Goal: Contribute content

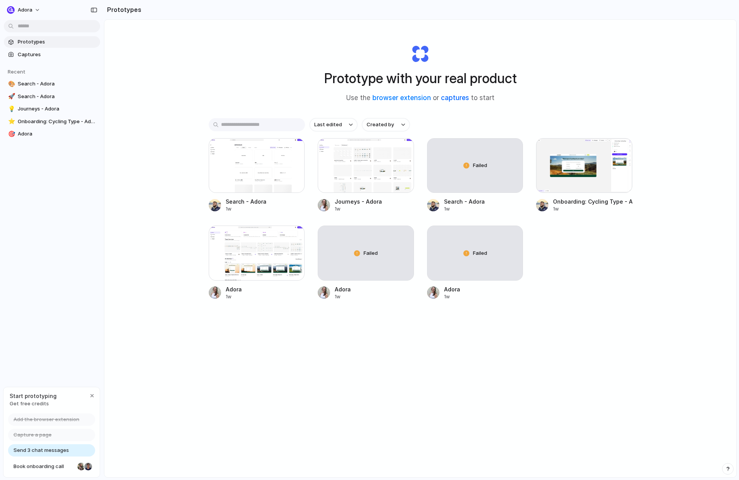
click at [457, 97] on link "captures" at bounding box center [455, 98] width 28 height 8
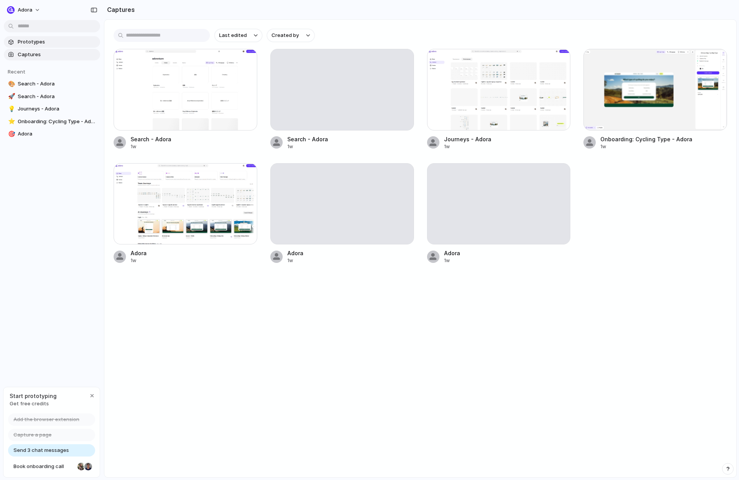
click at [29, 43] on span "Prototypes" at bounding box center [57, 42] width 79 height 8
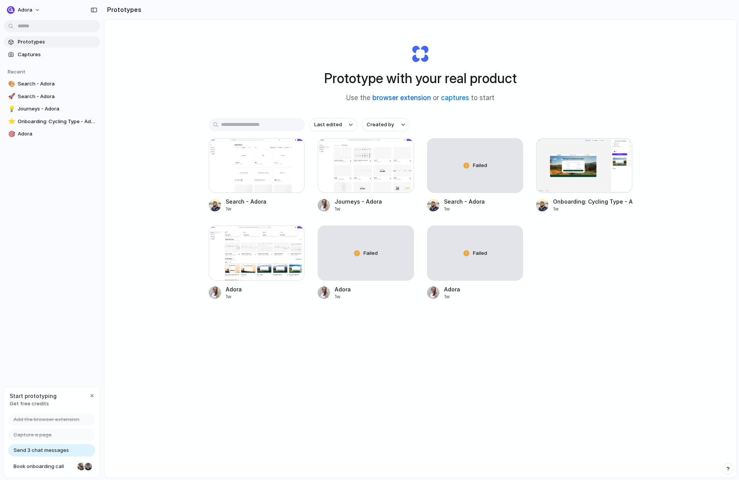
click at [398, 99] on link "browser extension" at bounding box center [401, 98] width 59 height 8
click at [34, 12] on button "adora" at bounding box center [24, 10] width 40 height 12
click at [76, 279] on div "Settings Invite members Change theme Sign out" at bounding box center [369, 240] width 739 height 480
click at [401, 101] on link "browser extension" at bounding box center [401, 98] width 59 height 8
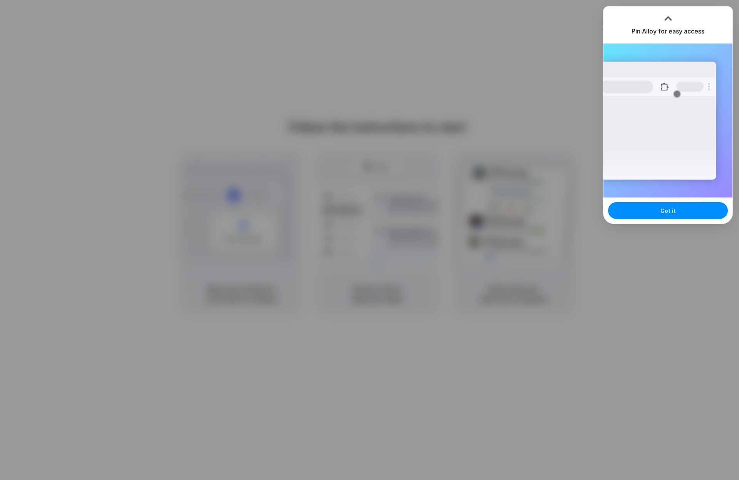
click at [666, 175] on div "Extensions Alloy · AI Prototyping for..." at bounding box center [658, 121] width 116 height 118
click at [655, 209] on button "Got it" at bounding box center [668, 210] width 120 height 17
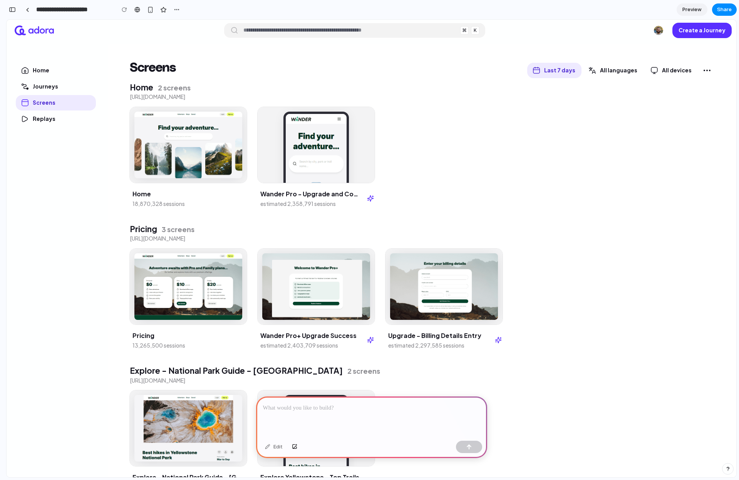
click at [344, 406] on p at bounding box center [371, 408] width 217 height 9
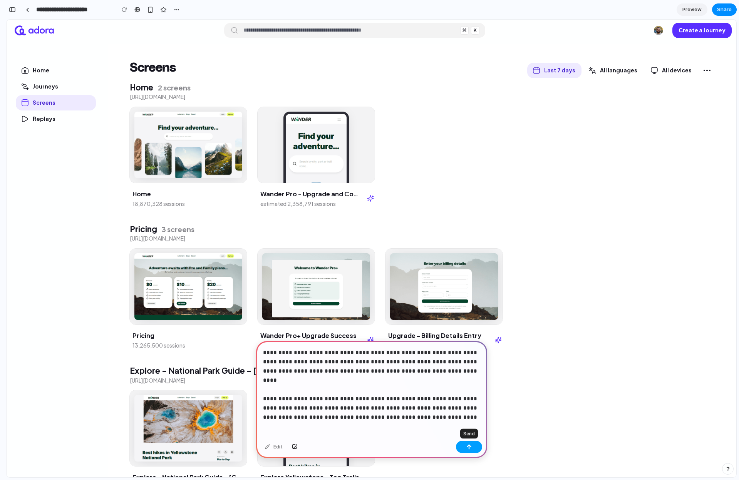
click at [473, 448] on button "button" at bounding box center [469, 447] width 26 height 12
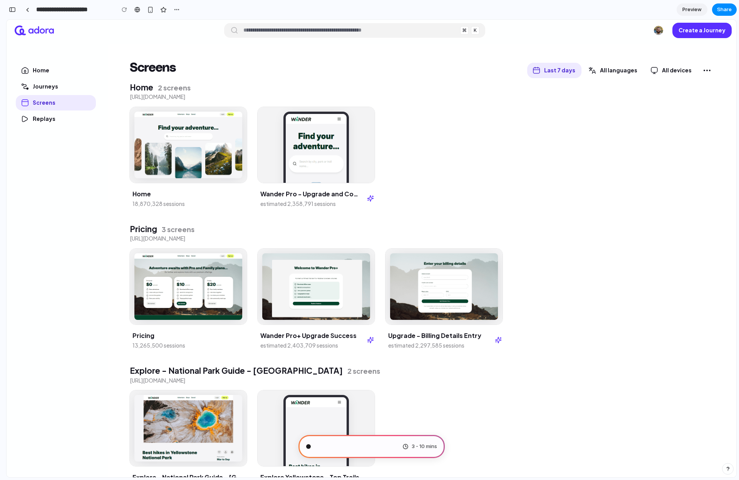
type input "**********"
click at [164, 10] on div "button" at bounding box center [166, 10] width 7 height 7
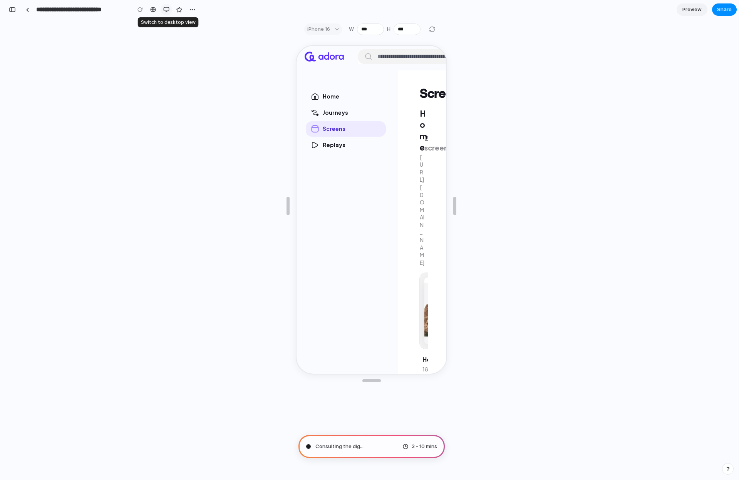
click at [168, 11] on div "button" at bounding box center [166, 10] width 6 height 6
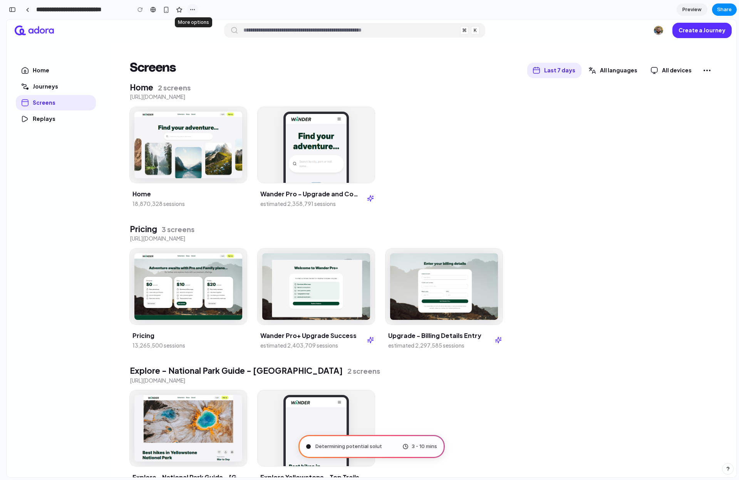
click at [190, 8] on div "button" at bounding box center [193, 10] width 6 height 6
click at [190, 8] on div "Duplicate Delete" at bounding box center [369, 240] width 739 height 480
click at [15, 10] on div "button" at bounding box center [12, 9] width 7 height 5
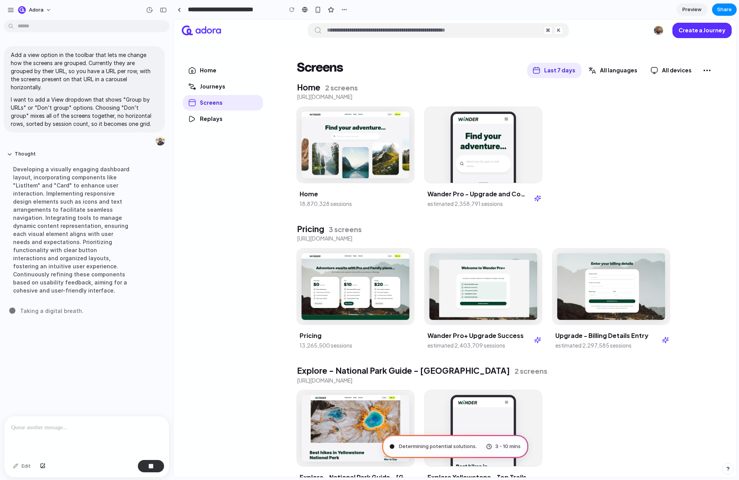
scroll to position [0, 0]
click at [180, 13] on link at bounding box center [179, 10] width 12 height 12
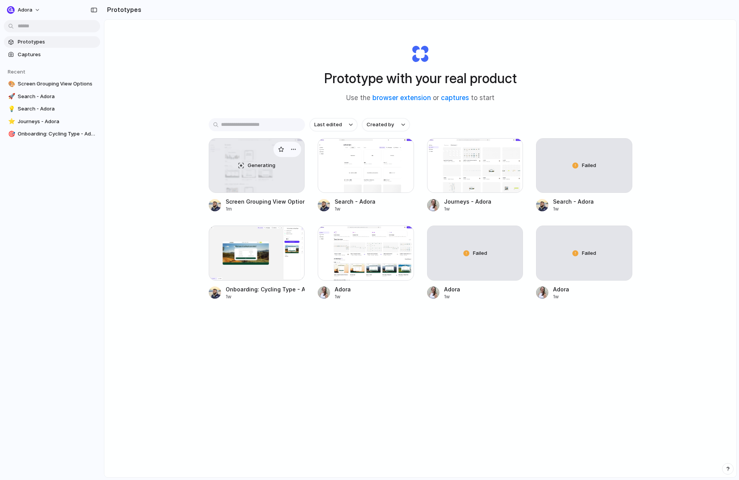
click at [258, 169] on span "Generating" at bounding box center [262, 166] width 28 height 8
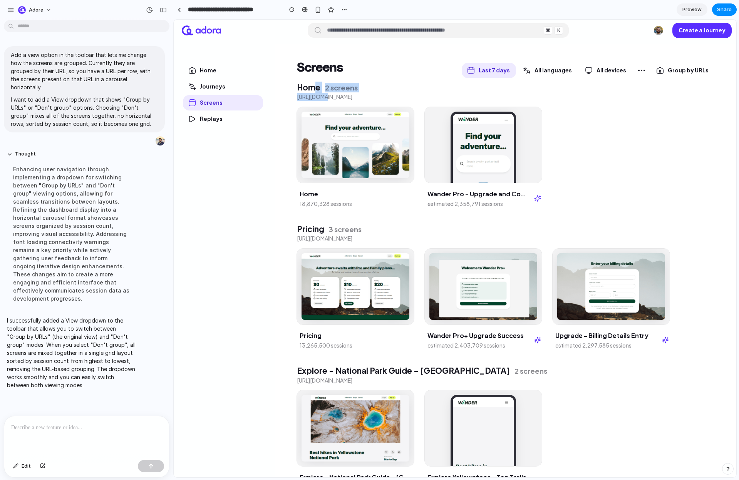
drag, startPoint x: 312, startPoint y: 89, endPoint x: 326, endPoint y: 96, distance: 15.7
click at [326, 96] on div "Home 2 screens [URL][DOMAIN_NAME] Home 18,870,328 sessions Wander Pro - Upgrade…" at bounding box center [506, 150] width 424 height 133
click at [326, 96] on p "[URL][DOMAIN_NAME]" at bounding box center [324, 97] width 55 height 4
click at [163, 10] on div "button" at bounding box center [163, 9] width 7 height 5
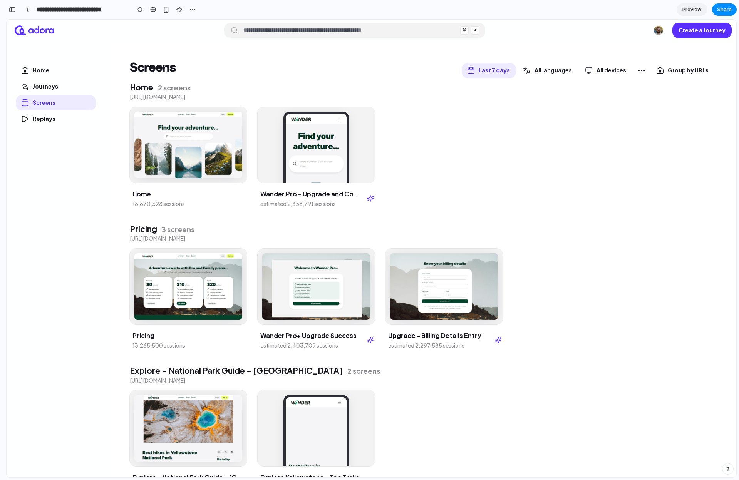
click at [367, 32] on input "button" at bounding box center [349, 30] width 213 height 12
click at [565, 69] on span "All languages" at bounding box center [553, 70] width 37 height 7
click at [602, 71] on span "All devices" at bounding box center [612, 70] width 30 height 7
click at [646, 71] on icon "button" at bounding box center [641, 70] width 9 height 9
click at [683, 70] on span "Group by URLs" at bounding box center [688, 70] width 41 height 7
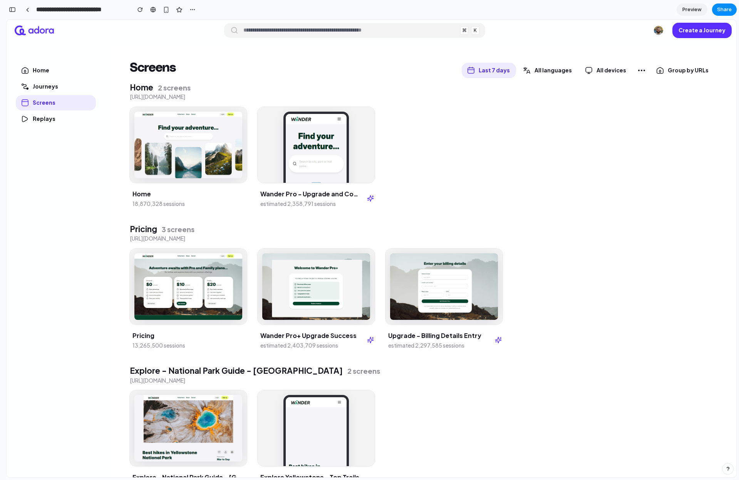
click at [675, 124] on div "Group by URLs Don't group" at bounding box center [372, 249] width 730 height 458
click at [541, 128] on div "Home 18,870,328 sessions Wander Pro - Upgrade and Community Sharing estimated 2…" at bounding box center [422, 160] width 591 height 113
click at [14, 13] on button "button" at bounding box center [12, 9] width 12 height 12
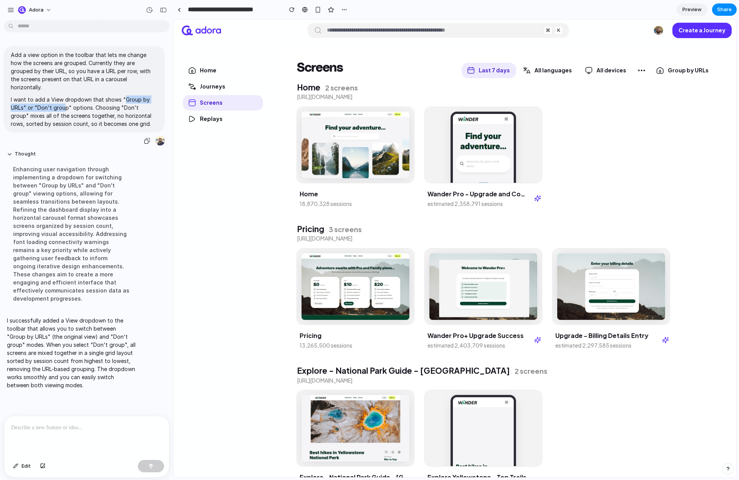
drag, startPoint x: 129, startPoint y: 91, endPoint x: 64, endPoint y: 101, distance: 65.8
click at [64, 99] on p "I want to add a View dropdown that shows "Group by URLs" or "Don't group" optio…" at bounding box center [84, 112] width 147 height 32
click at [64, 101] on p "I want to add a View dropdown that shows "Group by URLs" or "Don't group" optio…" at bounding box center [84, 112] width 147 height 32
click at [165, 10] on div "button" at bounding box center [163, 9] width 7 height 5
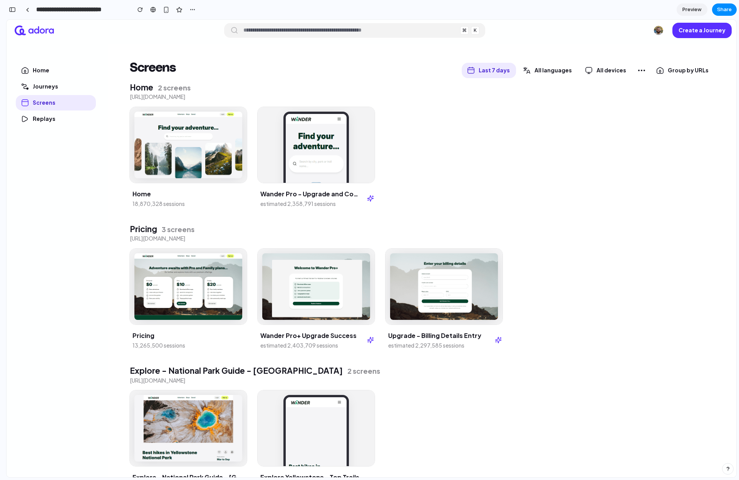
drag, startPoint x: 147, startPoint y: 72, endPoint x: 437, endPoint y: 210, distance: 321.3
click at [426, 207] on div "Screens Last 7 days All languages All devices Group by URLs Home 2 screens [URL…" at bounding box center [422, 261] width 591 height 396
click at [684, 69] on span "Group by URLs" at bounding box center [688, 70] width 41 height 7
click at [671, 106] on span "Don't group" at bounding box center [669, 106] width 23 height 5
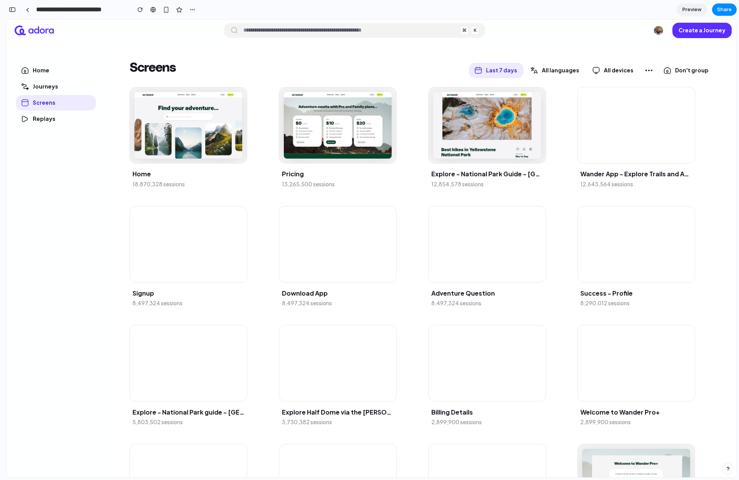
click at [691, 71] on span "Don't group" at bounding box center [692, 70] width 34 height 7
click at [688, 91] on span "Group by URLs" at bounding box center [679, 89] width 28 height 5
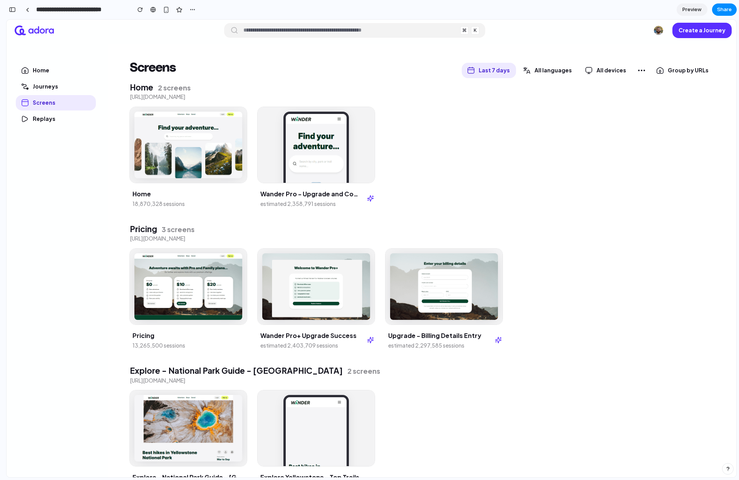
click at [691, 71] on span "Group by URLs" at bounding box center [688, 70] width 41 height 7
click at [676, 108] on span "Don't group" at bounding box center [669, 106] width 23 height 5
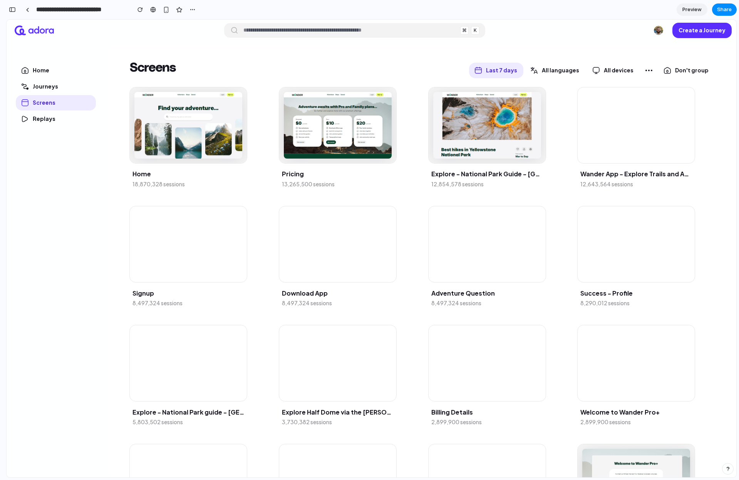
click at [701, 69] on span "Don't group" at bounding box center [692, 70] width 34 height 7
click at [685, 87] on span "Group by URLs" at bounding box center [679, 89] width 28 height 5
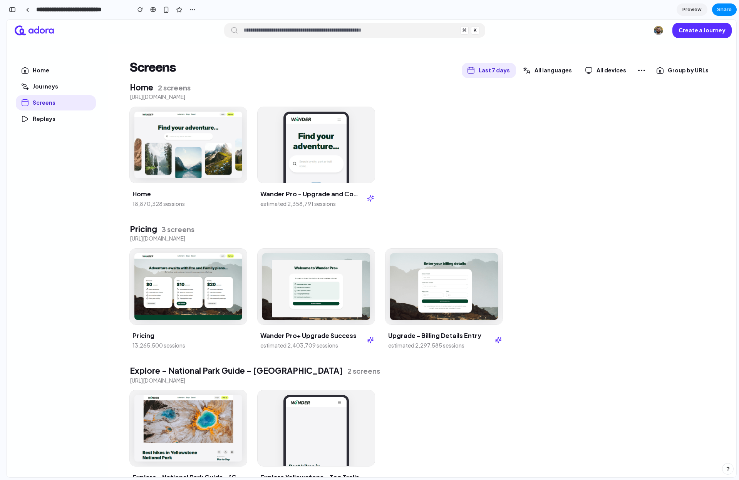
click at [690, 69] on span "Group by URLs" at bounding box center [688, 70] width 41 height 7
click at [677, 70] on div "Group by URLs Don't group" at bounding box center [372, 249] width 730 height 458
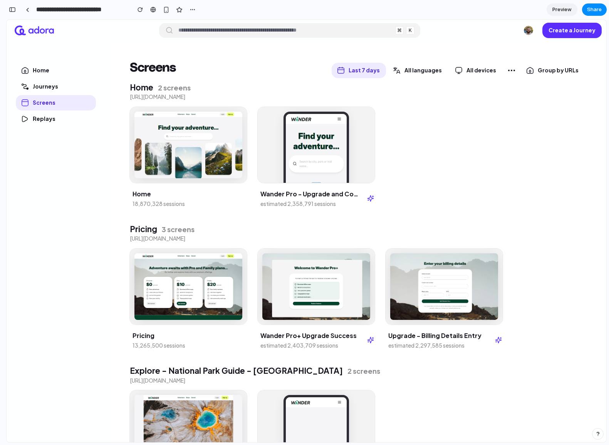
click at [543, 77] on div "Group by URLs" at bounding box center [553, 70] width 64 height 15
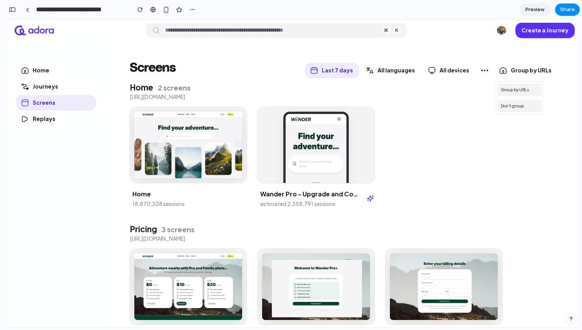
click at [423, 177] on div "Group by URLs Don't group" at bounding box center [293, 174] width 573 height 308
click at [419, 155] on div "Home 18,870,328 sessions Wander Pro - Upgrade and Community Sharing estimated 2…" at bounding box center [344, 160] width 435 height 113
